Goal: Information Seeking & Learning: Learn about a topic

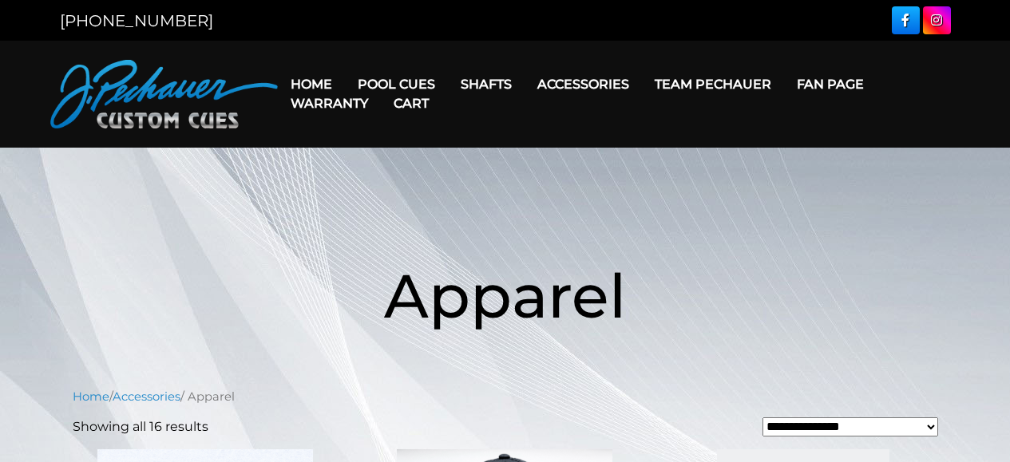
click at [702, 83] on link "Team Pechauer" at bounding box center [713, 84] width 142 height 41
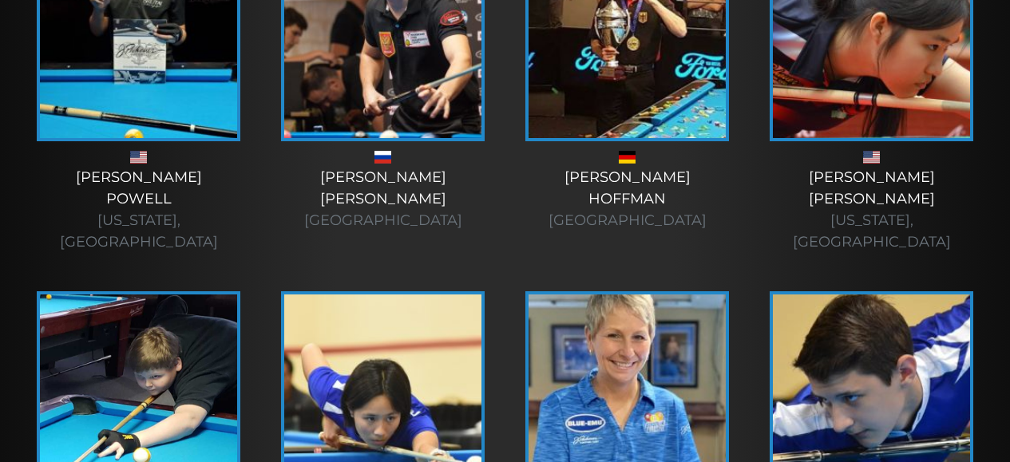
scroll to position [1340, 0]
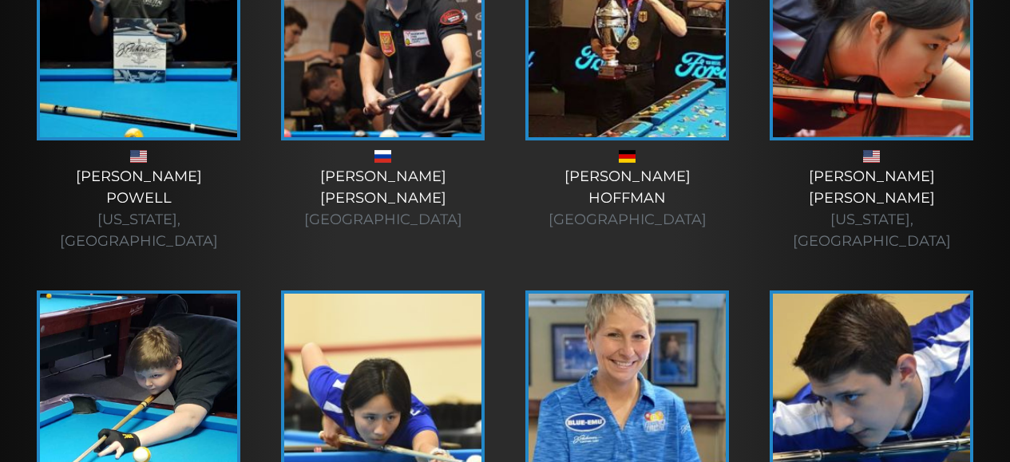
click at [719, 294] on img at bounding box center [626, 410] width 197 height 233
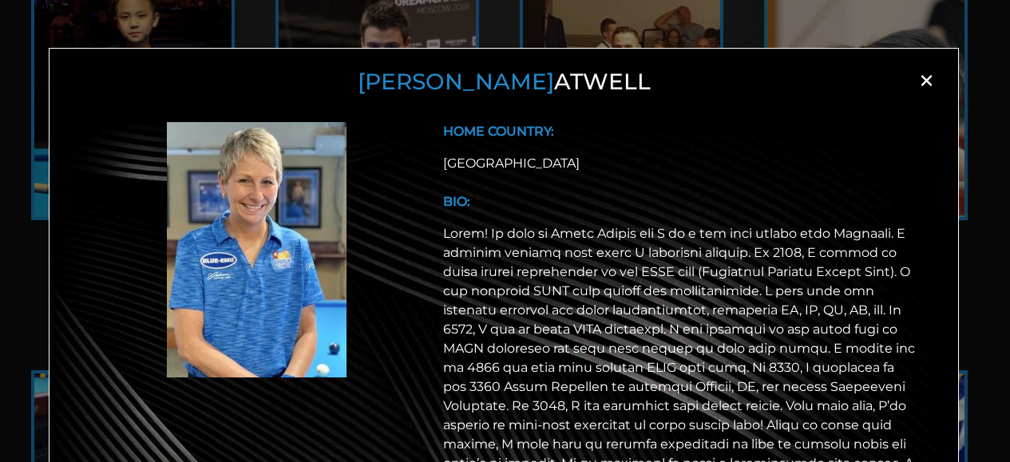
scroll to position [1261, 0]
click at [831, 311] on p at bounding box center [681, 367] width 476 height 287
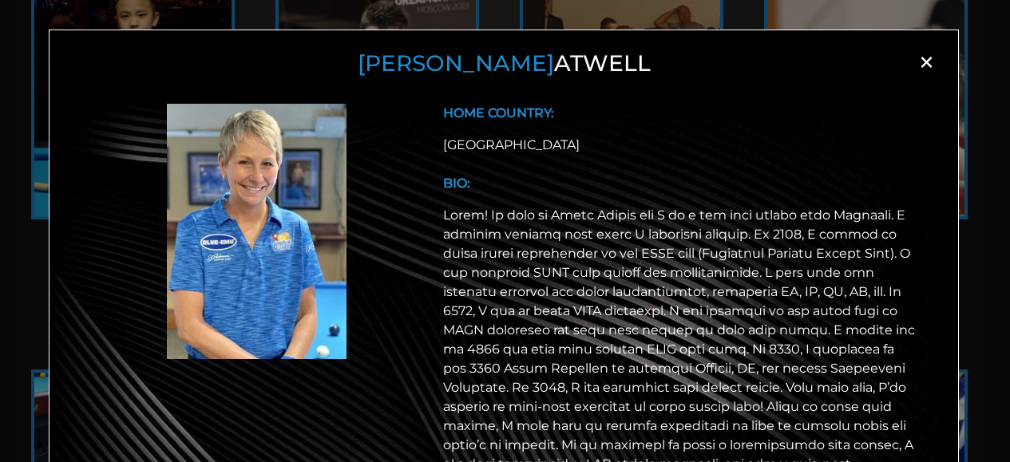
scroll to position [0, 0]
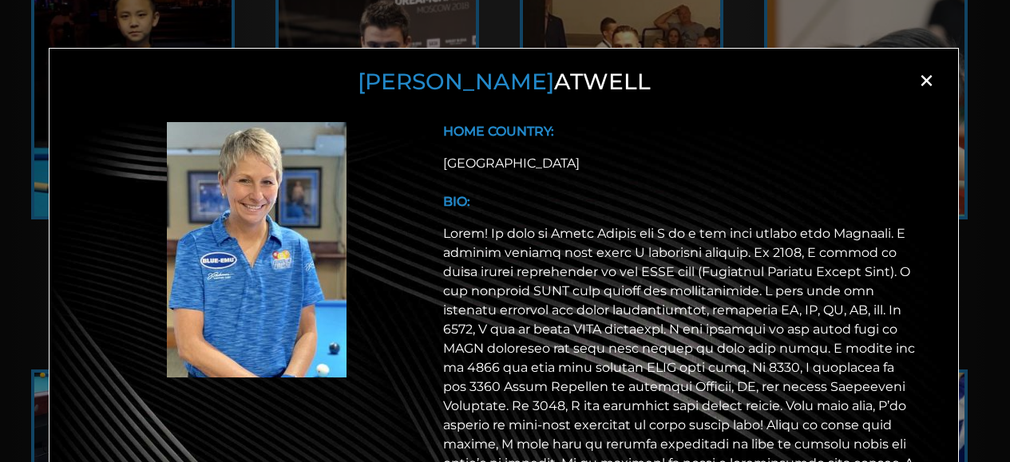
click at [919, 82] on span "×" at bounding box center [926, 81] width 24 height 24
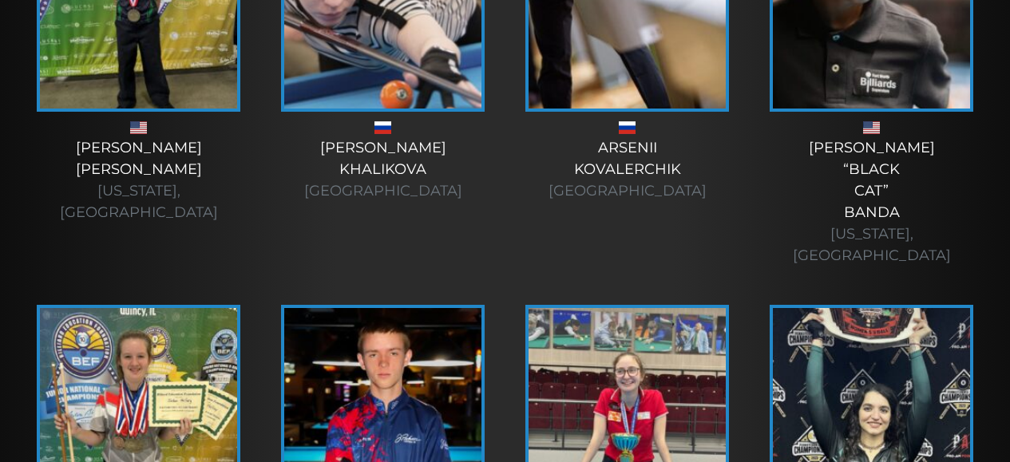
scroll to position [5310, 0]
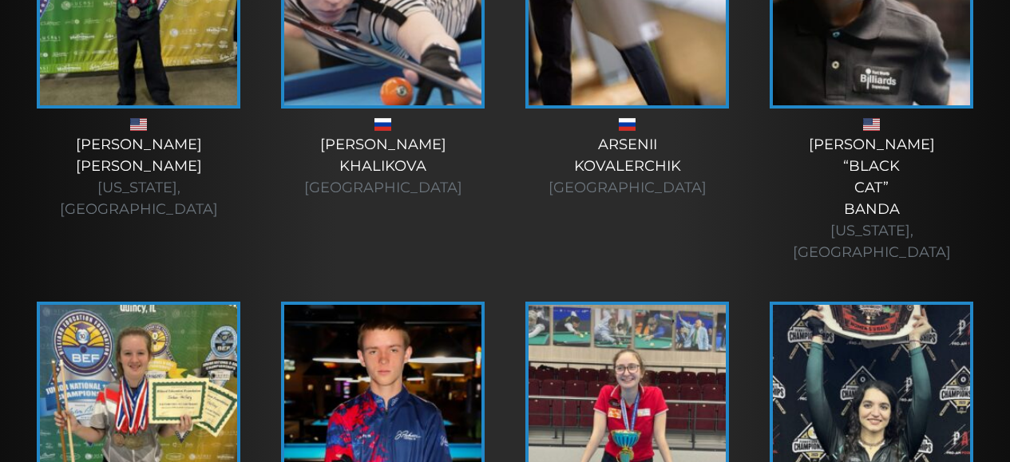
click at [848, 305] on img at bounding box center [871, 421] width 197 height 233
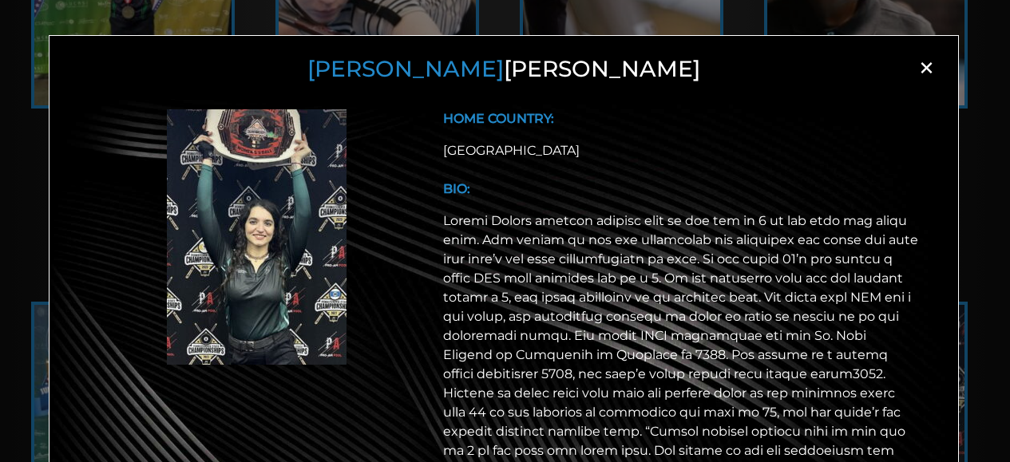
scroll to position [0, 0]
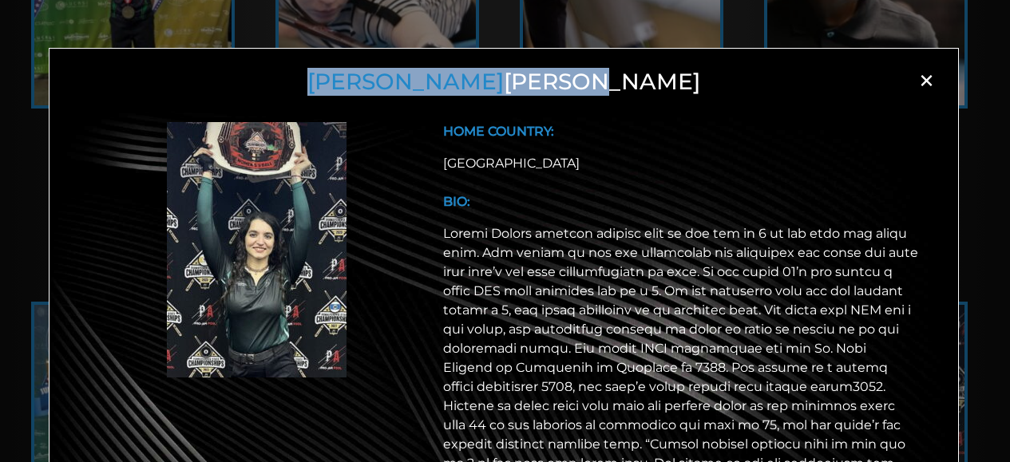
drag, startPoint x: 407, startPoint y: 78, endPoint x: 587, endPoint y: 87, distance: 180.6
click at [587, 87] on h3 "[PERSON_NAME]" at bounding box center [503, 82] width 868 height 27
copy h3 "[PERSON_NAME]"
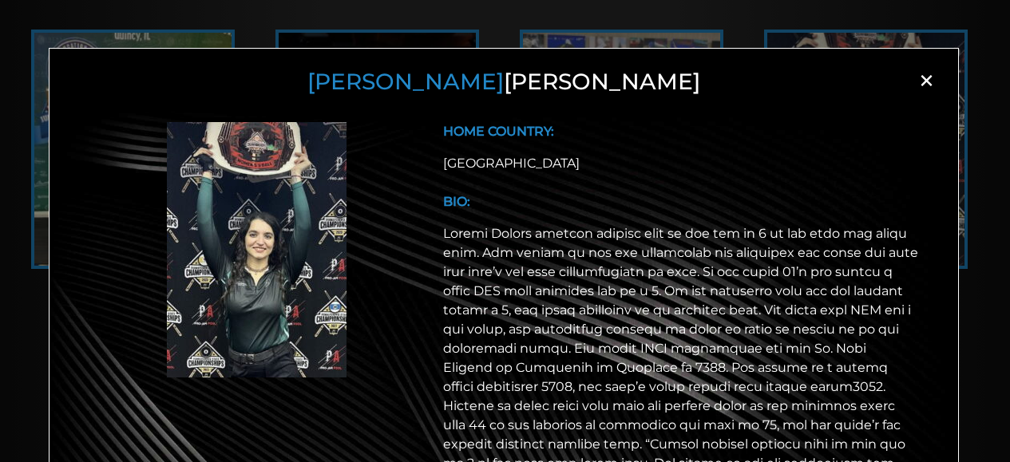
click at [920, 81] on span "×" at bounding box center [926, 81] width 24 height 24
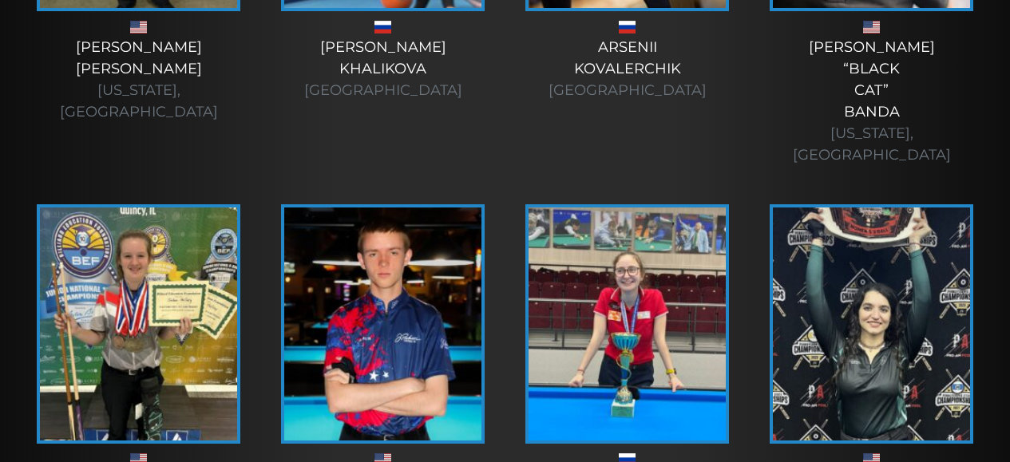
scroll to position [5397, 0]
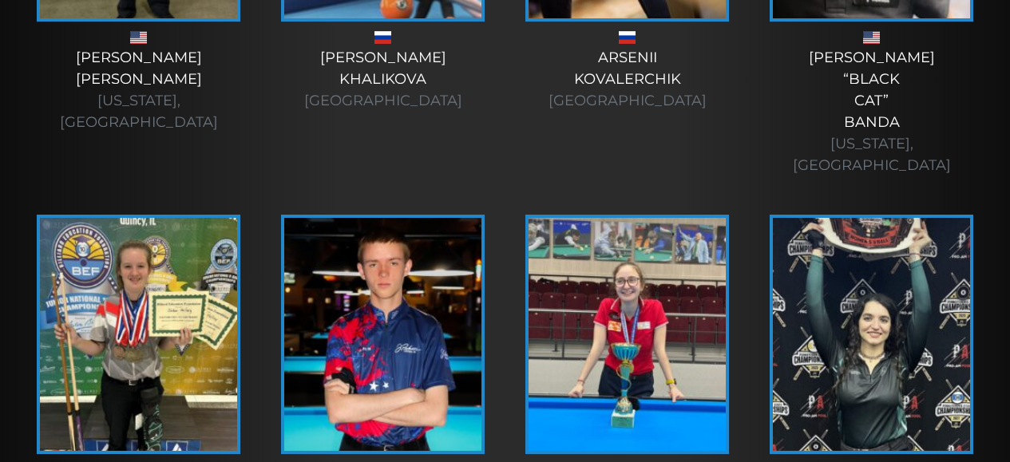
click at [408, 218] on img at bounding box center [382, 334] width 197 height 233
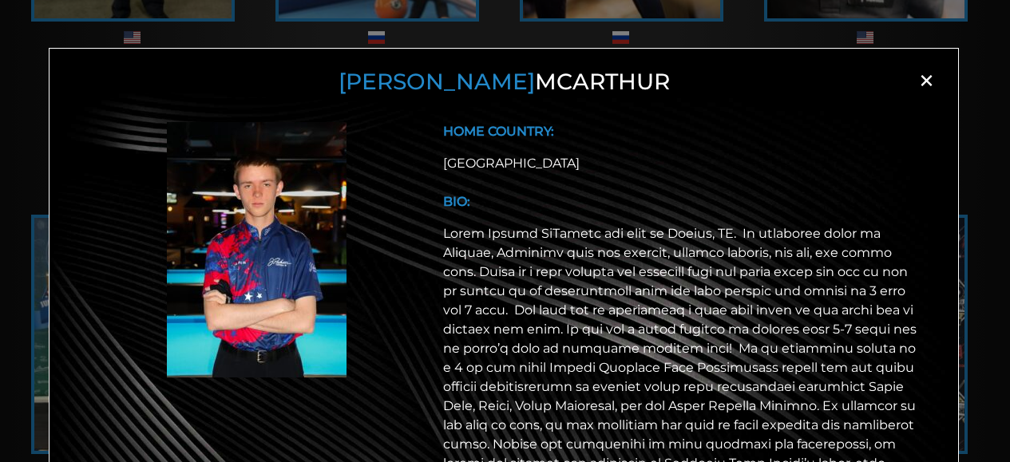
scroll to position [5358, 0]
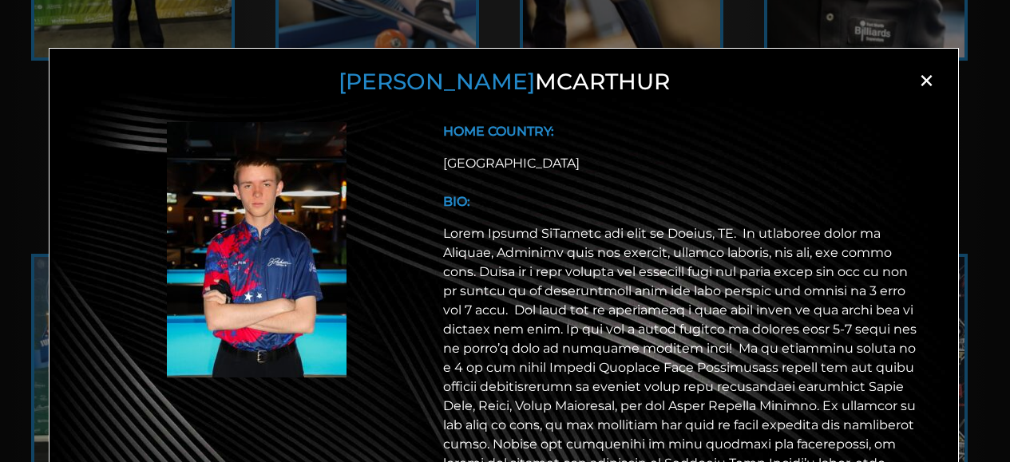
drag, startPoint x: 393, startPoint y: 81, endPoint x: 607, endPoint y: 81, distance: 213.9
click at [607, 81] on h3 "[PERSON_NAME]" at bounding box center [503, 82] width 868 height 27
copy h3 "[PERSON_NAME]"
click at [923, 85] on span "×" at bounding box center [926, 81] width 24 height 24
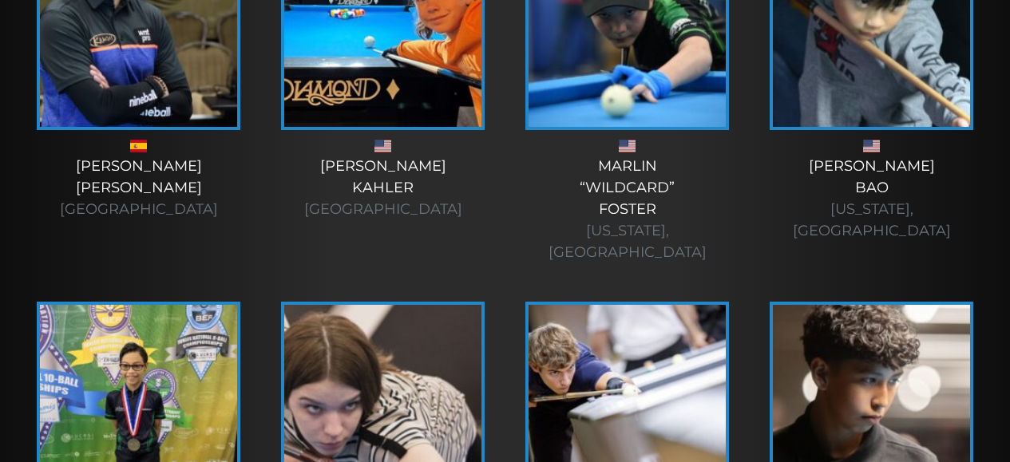
scroll to position [4877, 0]
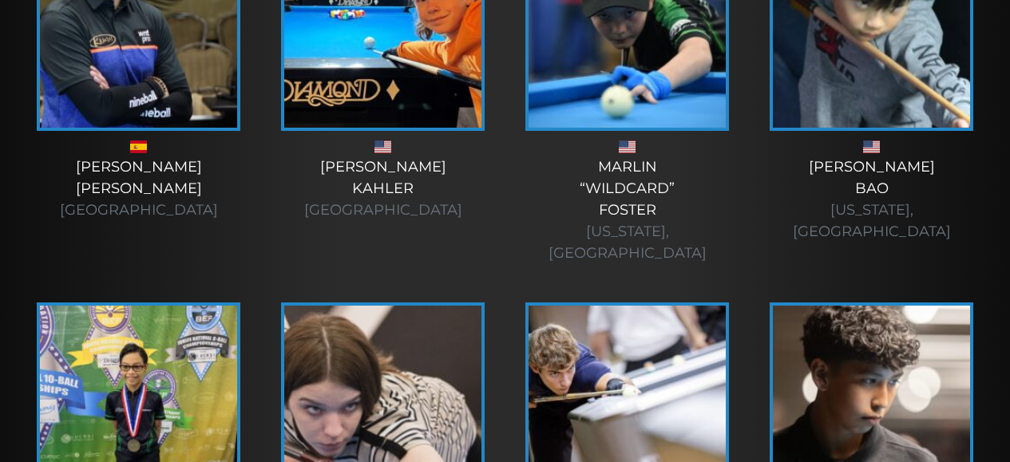
click at [439, 306] on img at bounding box center [382, 422] width 197 height 233
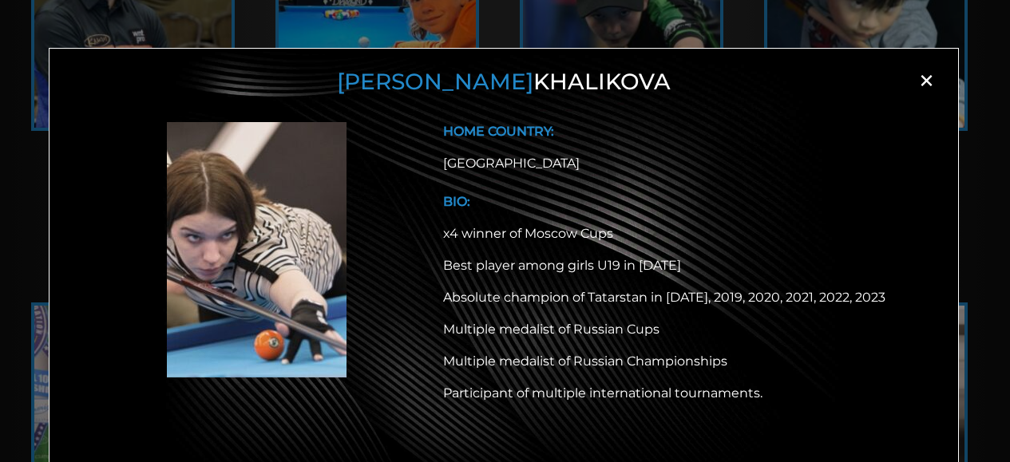
click at [918, 82] on span "×" at bounding box center [926, 81] width 24 height 24
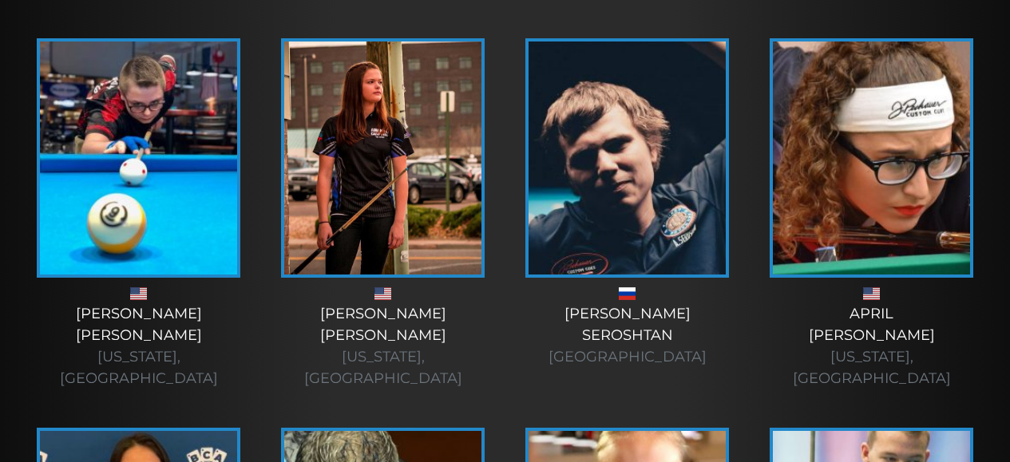
scroll to position [425, 0]
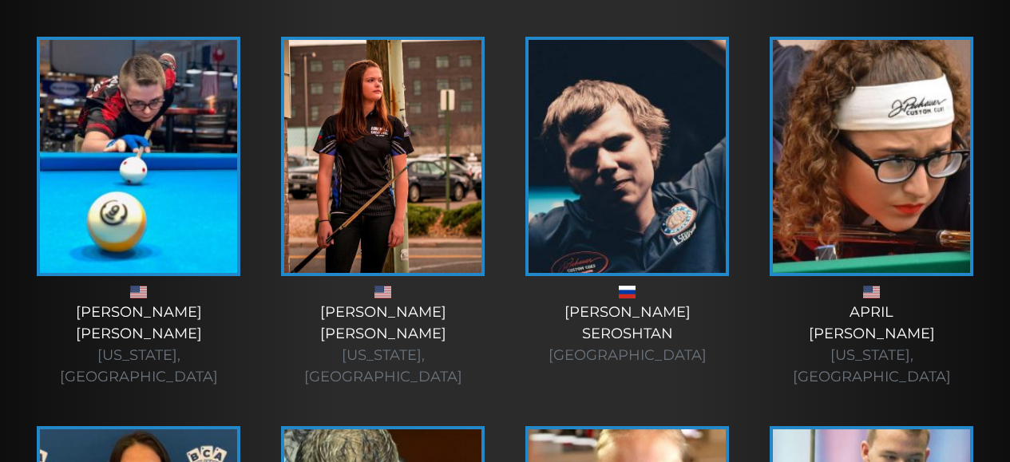
click at [641, 219] on img at bounding box center [626, 156] width 197 height 233
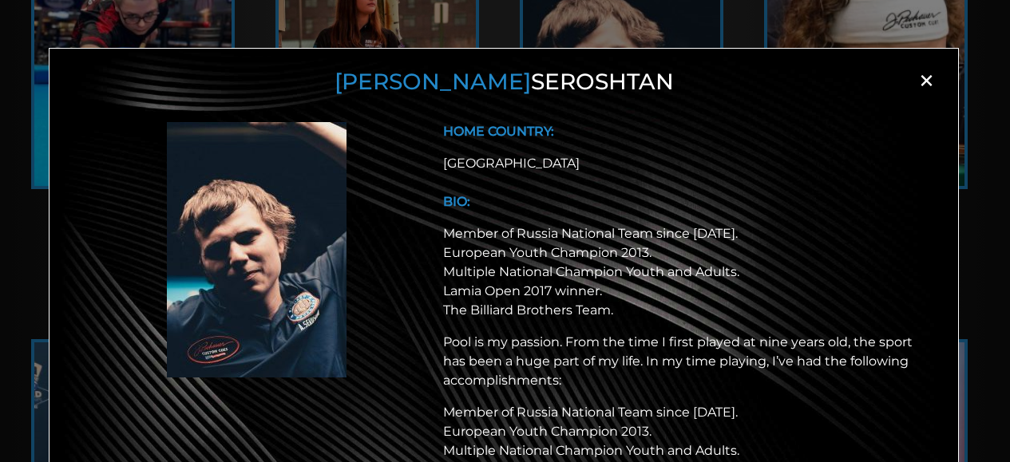
scroll to position [457, 0]
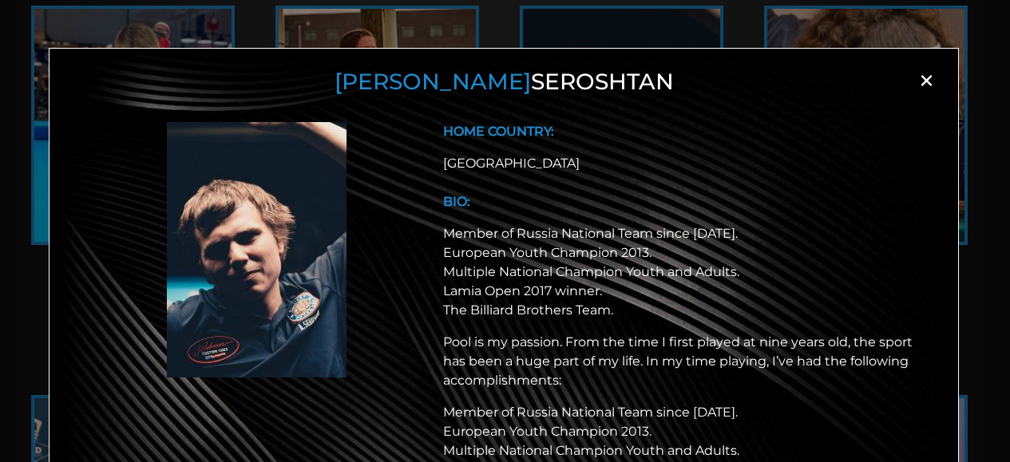
click at [922, 83] on span "×" at bounding box center [926, 81] width 24 height 24
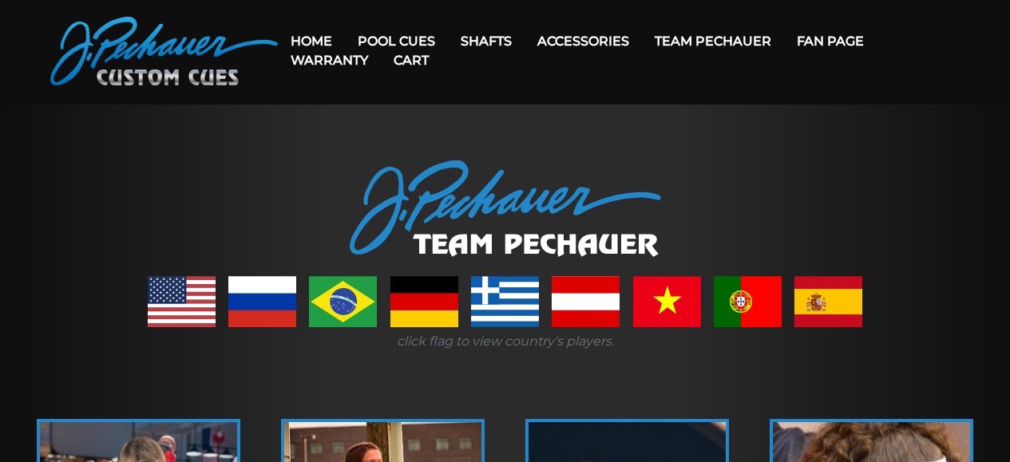
scroll to position [0, 0]
